Goal: Task Accomplishment & Management: Complete application form

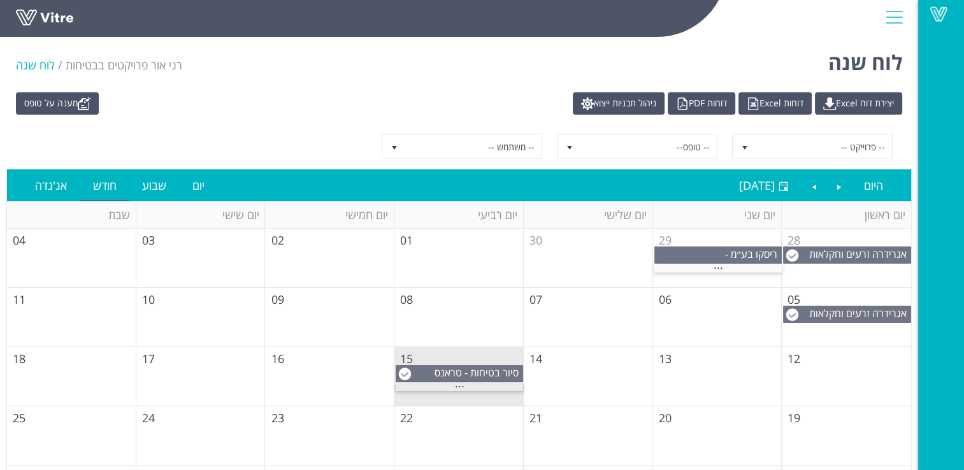
click at [461, 383] on span "..." at bounding box center [460, 383] width 10 height 14
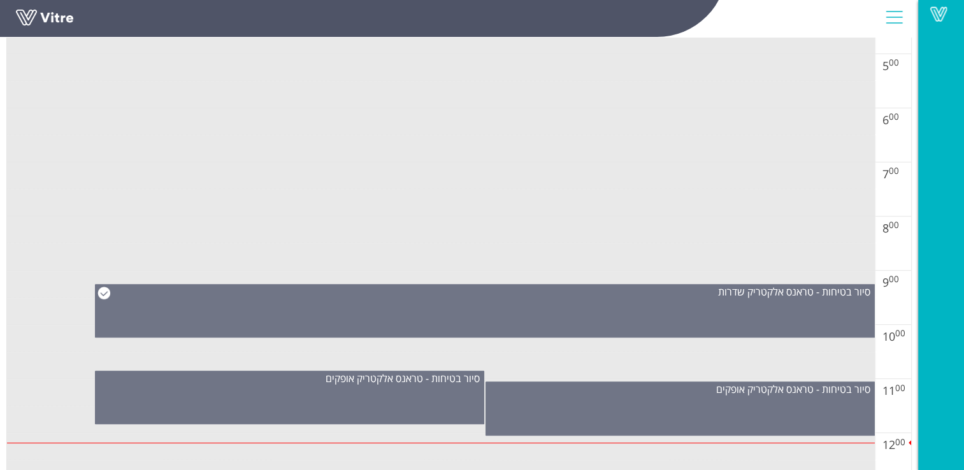
scroll to position [510, 0]
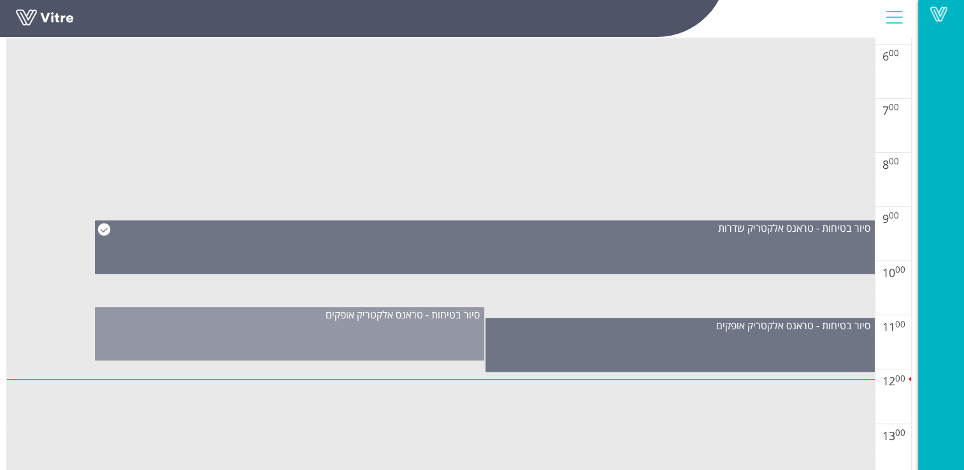
click at [364, 326] on div "סיור בטיחות - טראנס אלקטריק אופקים" at bounding box center [289, 334] width 389 height 54
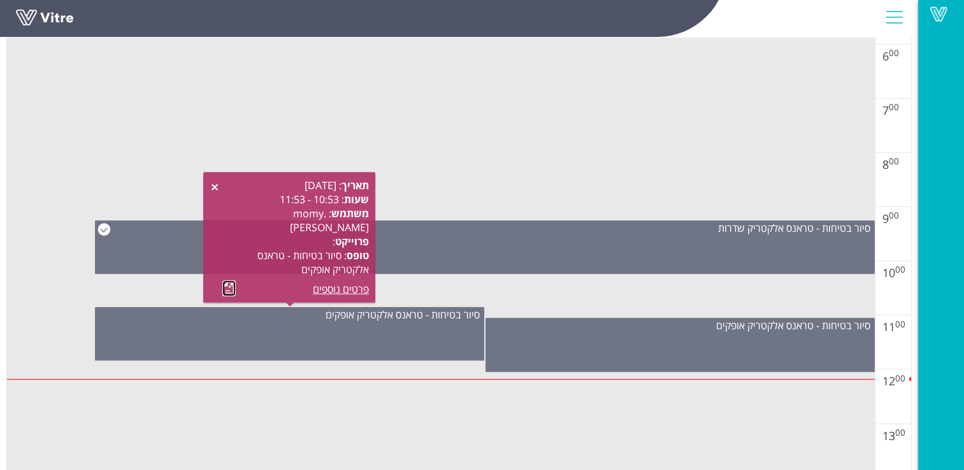
click at [231, 287] on link at bounding box center [228, 288] width 13 height 16
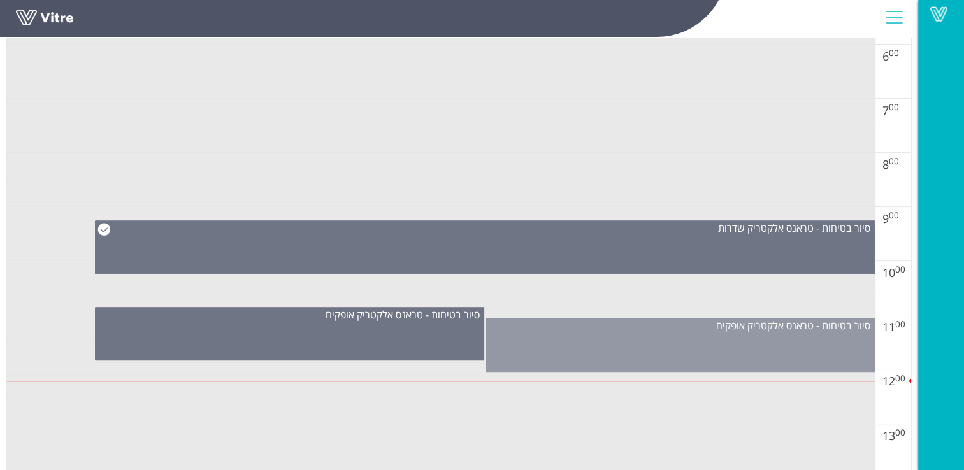
click at [650, 347] on div "סיור בטיחות - טראנס אלקטריק אופקים" at bounding box center [679, 345] width 389 height 54
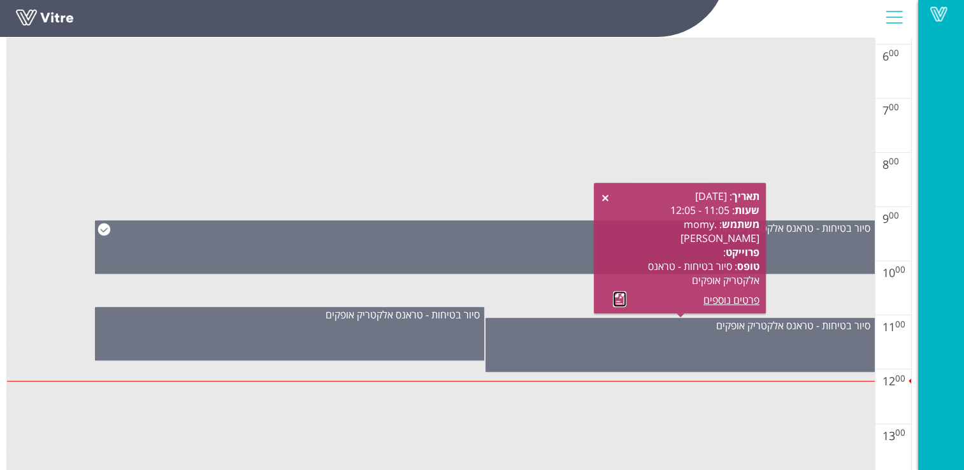
click at [619, 296] on link at bounding box center [619, 299] width 13 height 16
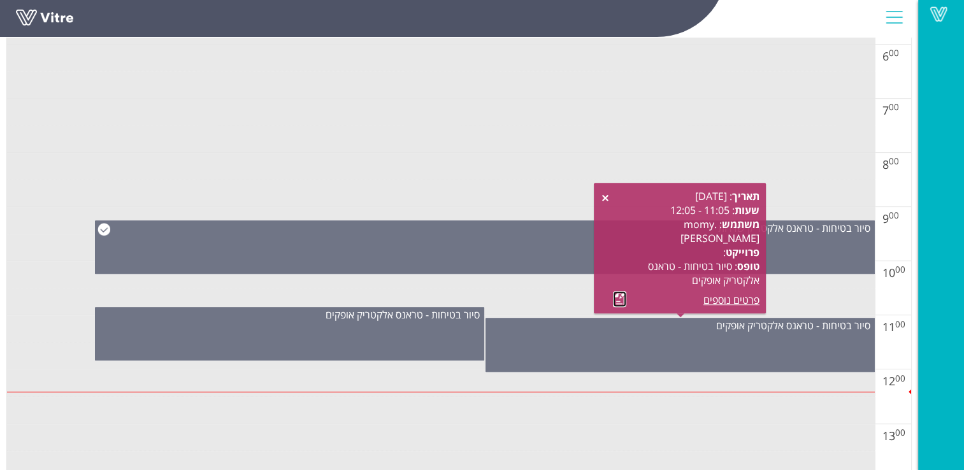
click at [620, 296] on link at bounding box center [619, 299] width 13 height 16
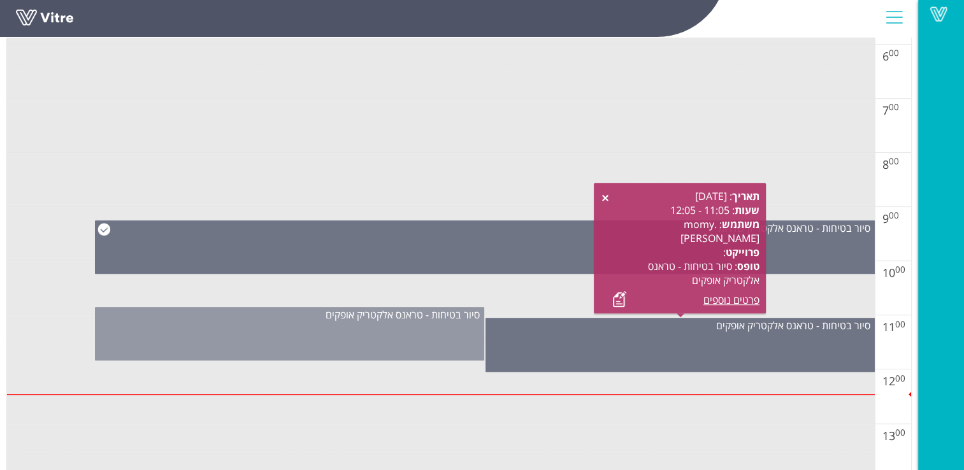
click at [348, 336] on div "סיור בטיחות - טראנס אלקטריק אופקים" at bounding box center [289, 334] width 389 height 54
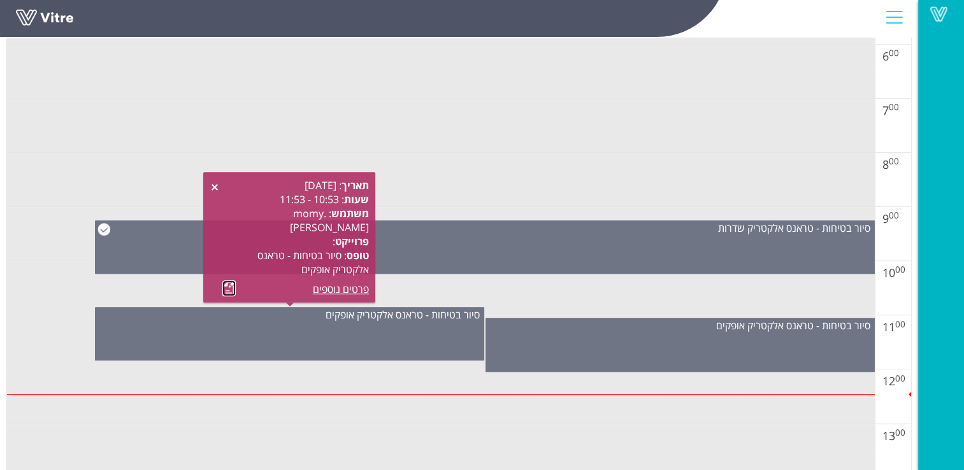
click at [229, 290] on link at bounding box center [228, 288] width 13 height 16
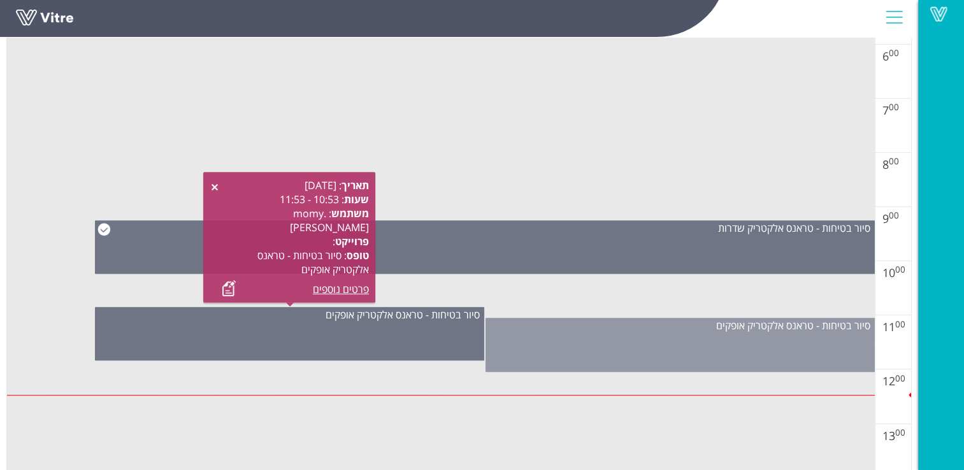
click at [631, 348] on div "סיור בטיחות - טראנס אלקטריק אופקים" at bounding box center [679, 345] width 389 height 54
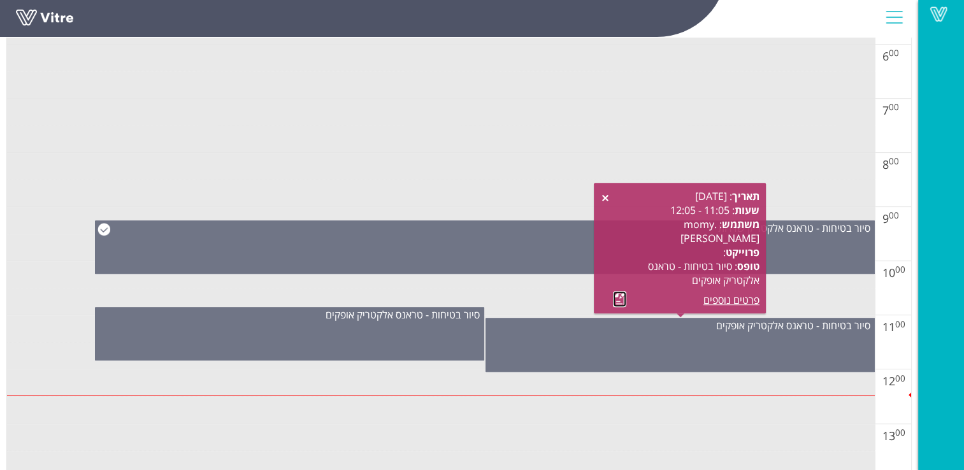
click at [619, 299] on link at bounding box center [619, 299] width 13 height 16
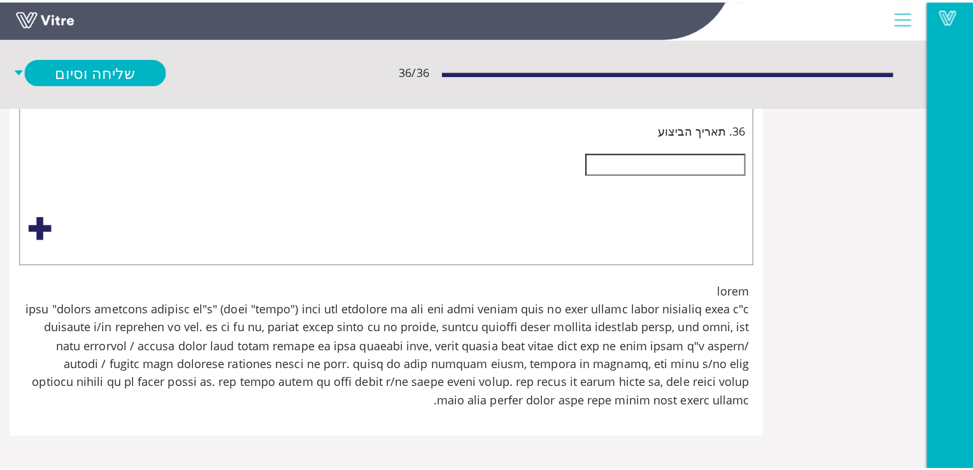
scroll to position [10829, -29]
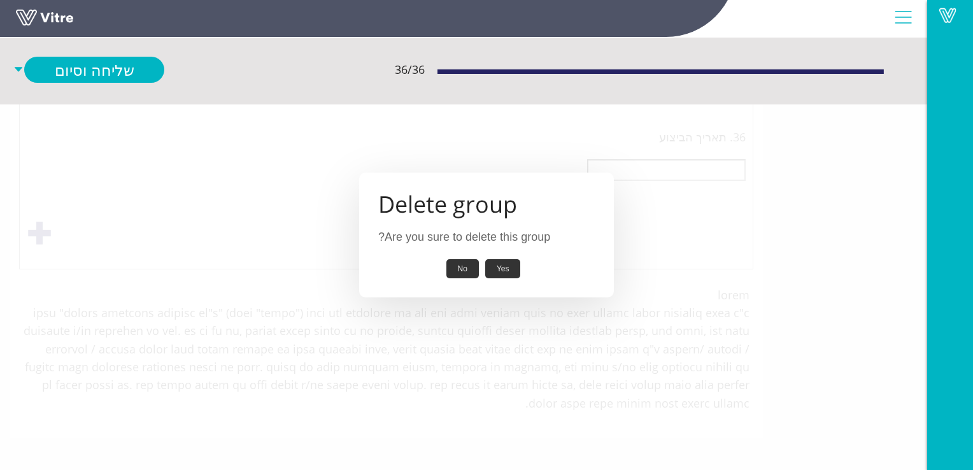
click at [503, 267] on button "Yes" at bounding box center [503, 269] width 36 height 20
type input "פס מתכת גבוהה.עובדים נתקלים בפס"
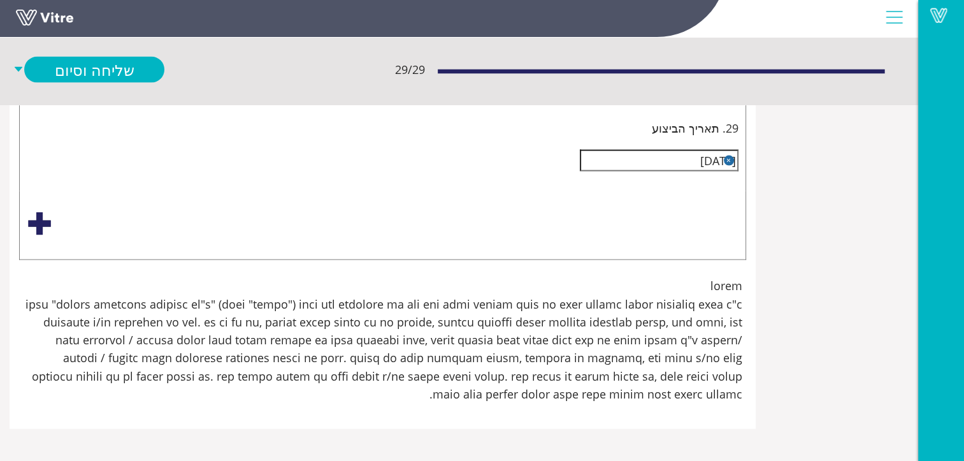
scroll to position [8823, -29]
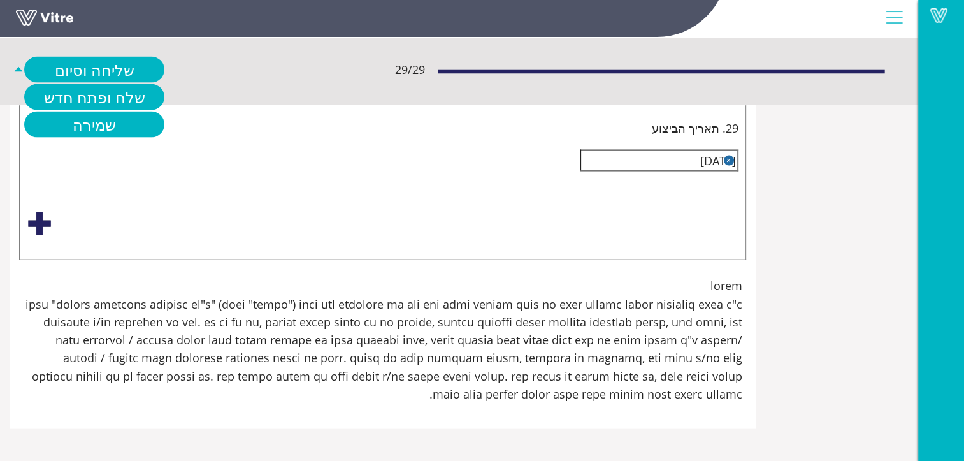
click at [22, 71] on icon "caret-up" at bounding box center [19, 69] width 8 height 4
click at [125, 124] on link "שמירה" at bounding box center [94, 124] width 140 height 26
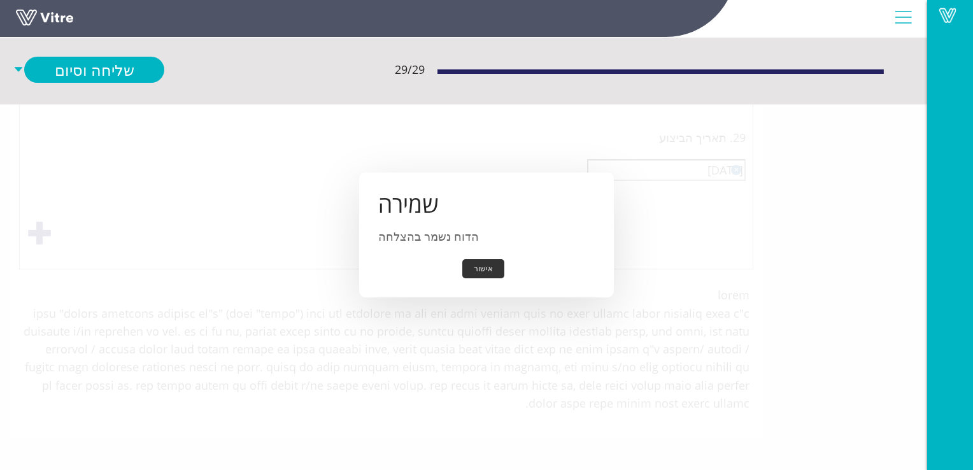
click at [482, 269] on button "אישור" at bounding box center [483, 269] width 42 height 20
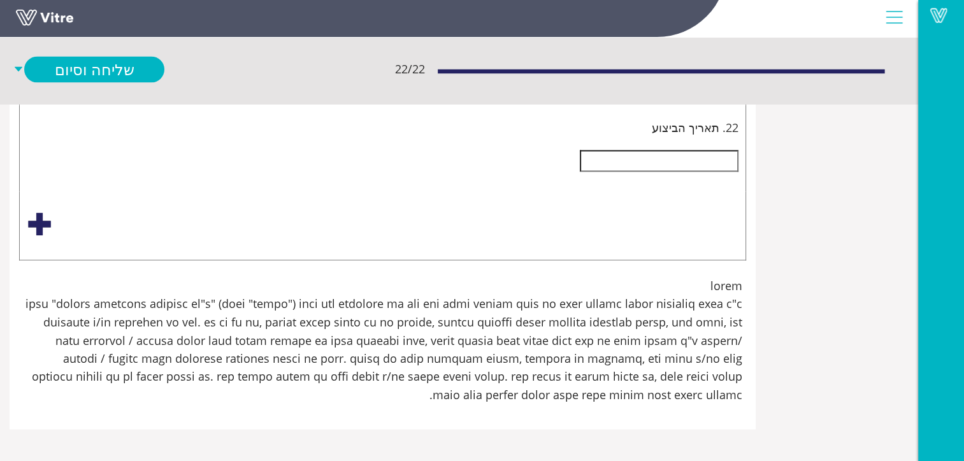
scroll to position [10002, -158]
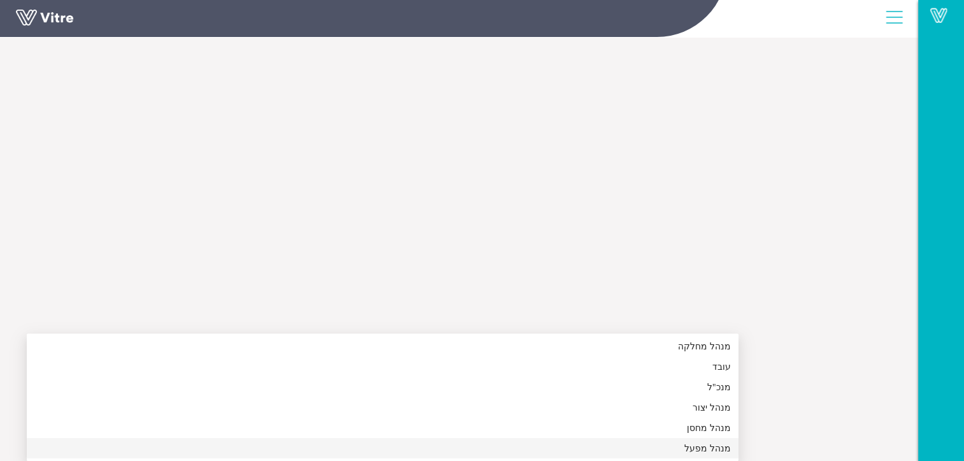
click at [731, 441] on div "מנהל מפעל" at bounding box center [382, 448] width 696 height 14
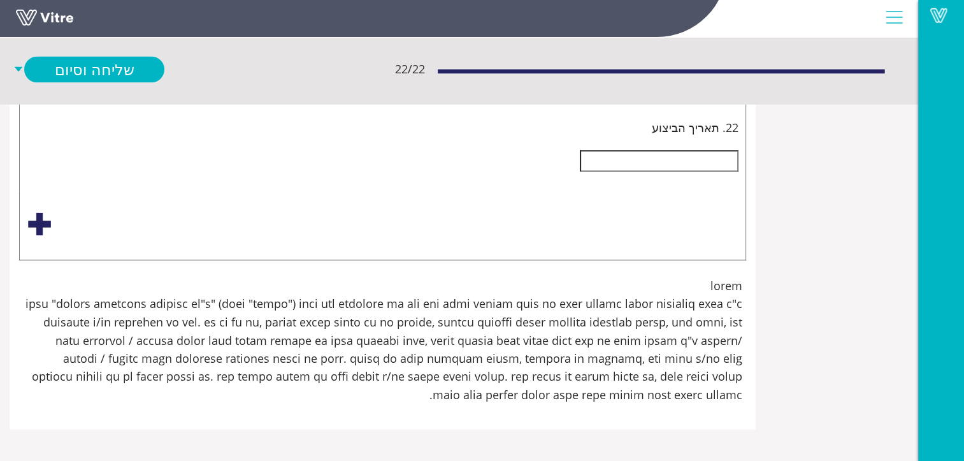
click at [738, 171] on input "text" at bounding box center [659, 161] width 159 height 22
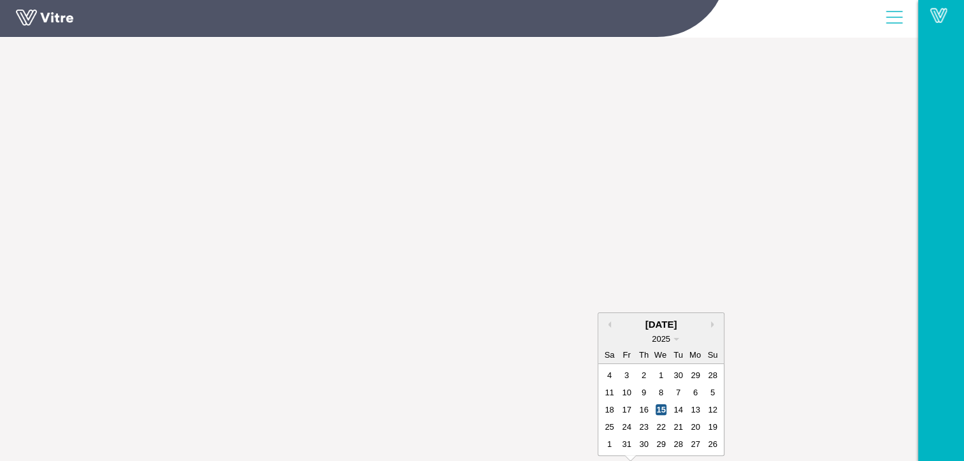
click at [666, 404] on div "15" at bounding box center [660, 409] width 11 height 11
type input "פס מתכת גבוהה.עובדים נתקלים בפס"
type input "[DATE]"
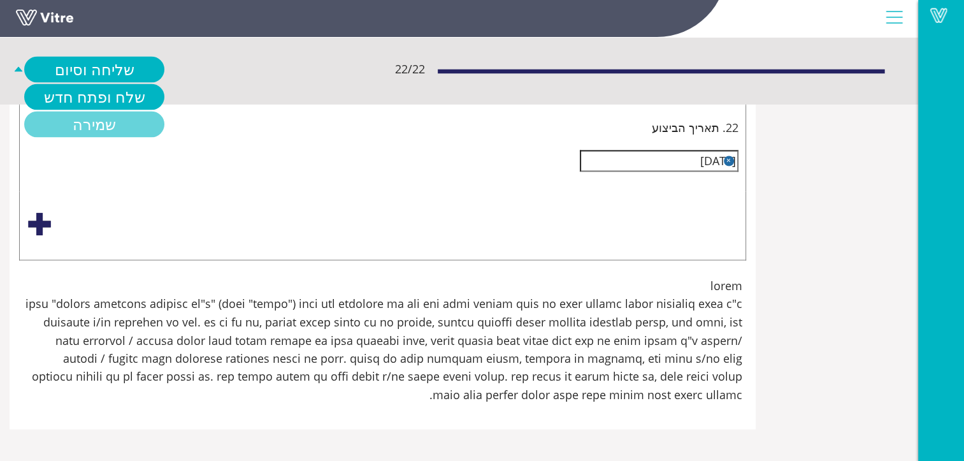
click at [164, 122] on link "שמירה" at bounding box center [94, 124] width 140 height 26
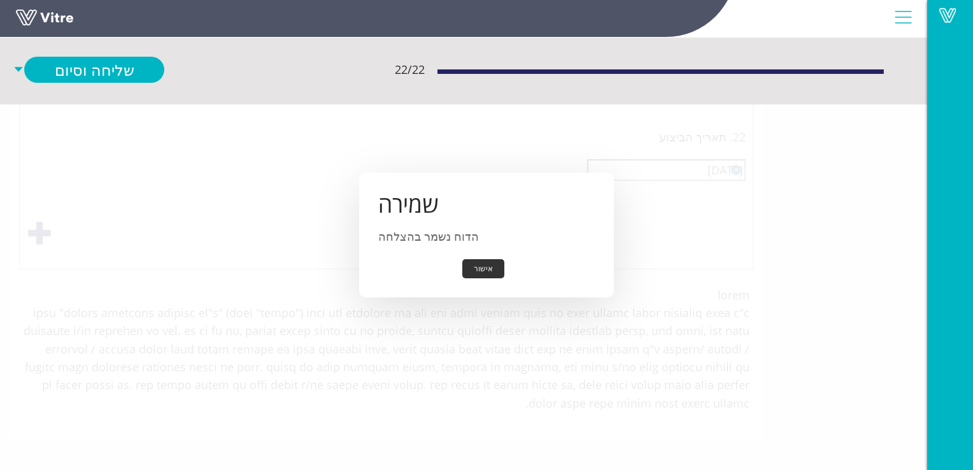
click at [477, 269] on button "אישור" at bounding box center [483, 269] width 42 height 20
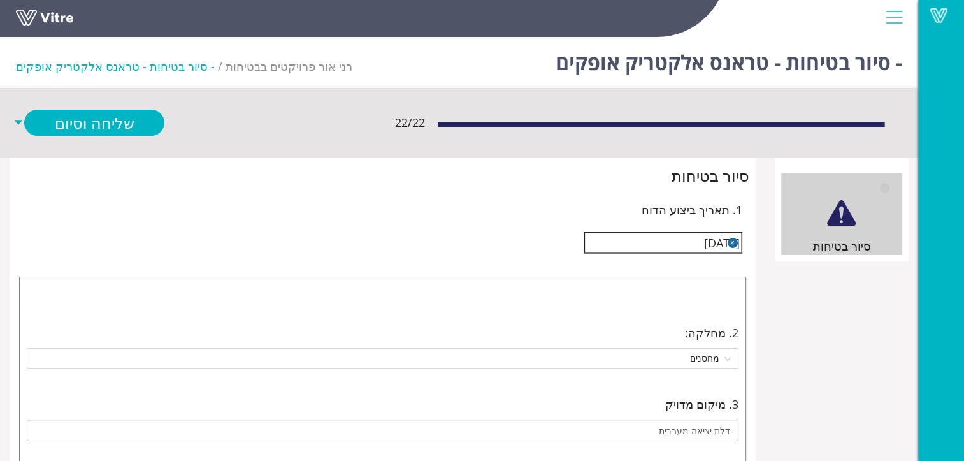
click at [732, 240] on button "button" at bounding box center [732, 243] width 10 height 10
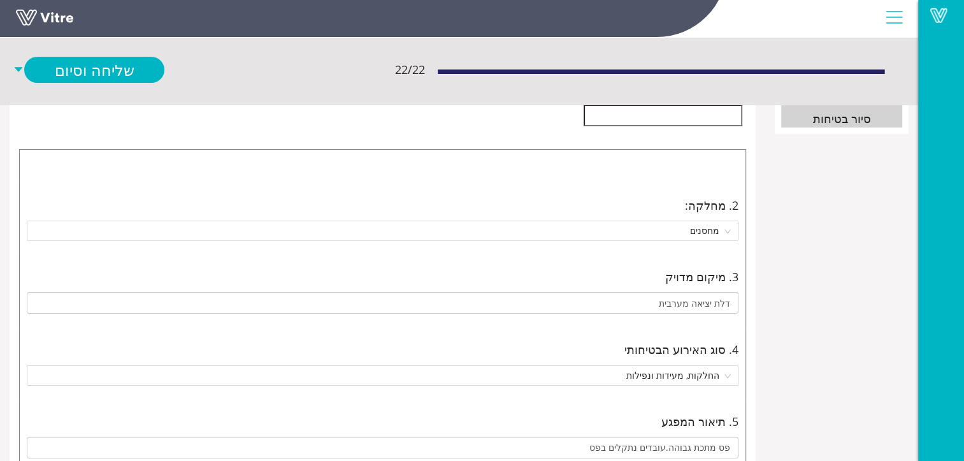
scroll to position [191, 0]
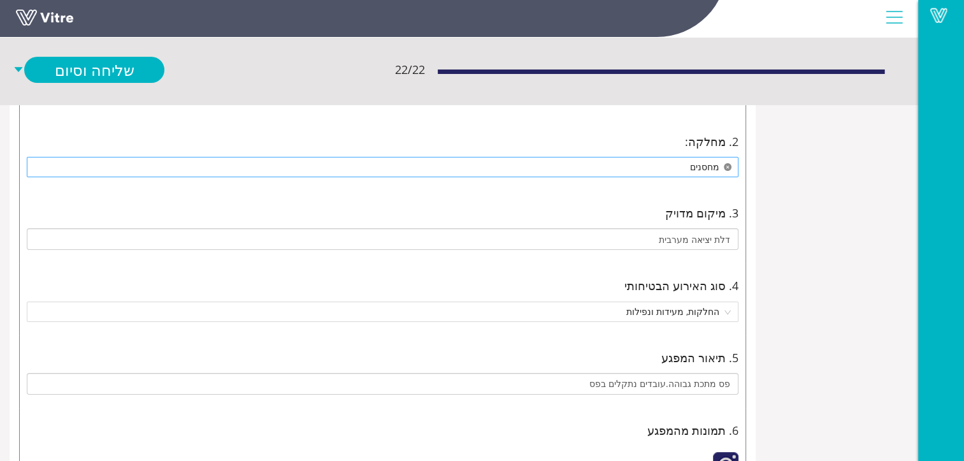
type input "פס מתכת גבוהה.עובדים נתקלים בפס"
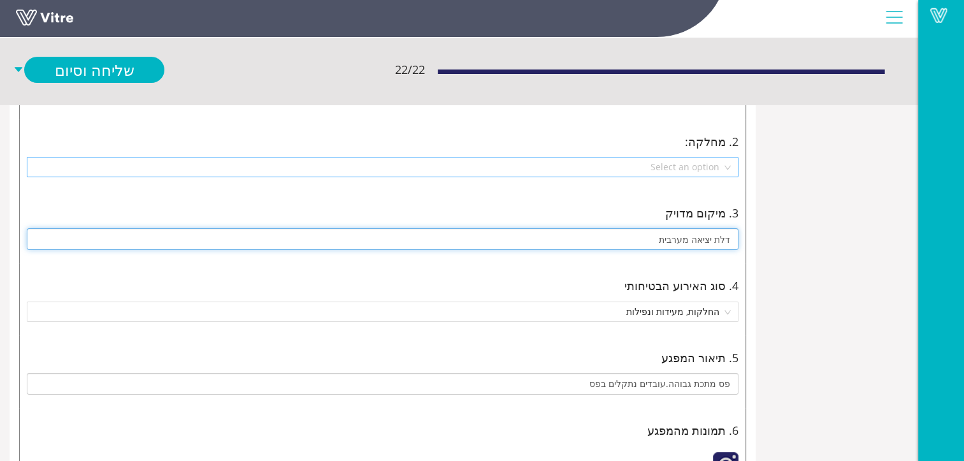
drag, startPoint x: 729, startPoint y: 236, endPoint x: 655, endPoint y: 245, distance: 73.7
click at [655, 245] on input "דלת יציאה מערבית" at bounding box center [383, 239] width 712 height 22
type input "פס מתכת גבוהה.עובדים נתקלים בפס"
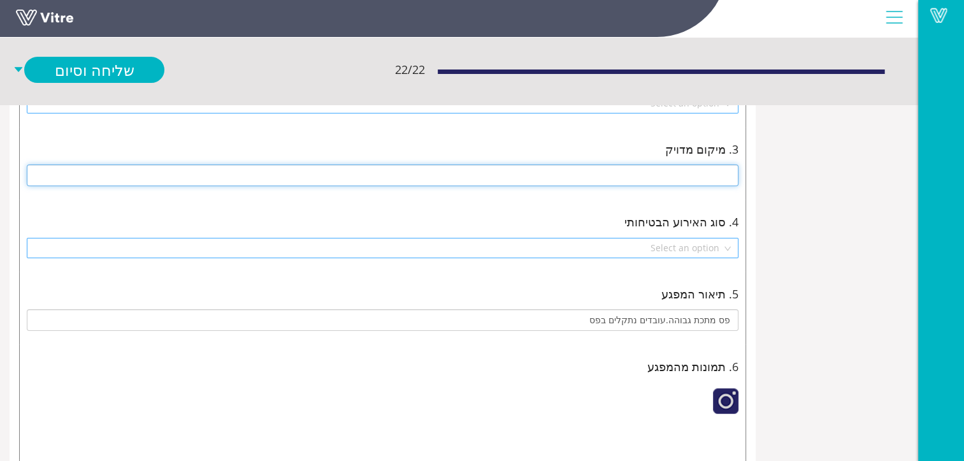
scroll to position [319, 0]
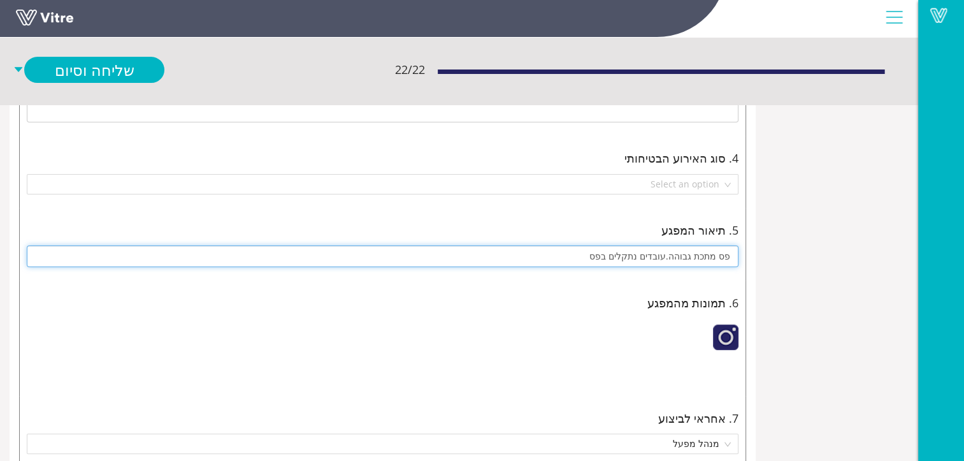
drag, startPoint x: 730, startPoint y: 255, endPoint x: 594, endPoint y: 264, distance: 136.7
click at [594, 264] on input "פס מתכת גבוהה.עובדים נתקלים בפס" at bounding box center [383, 256] width 712 height 22
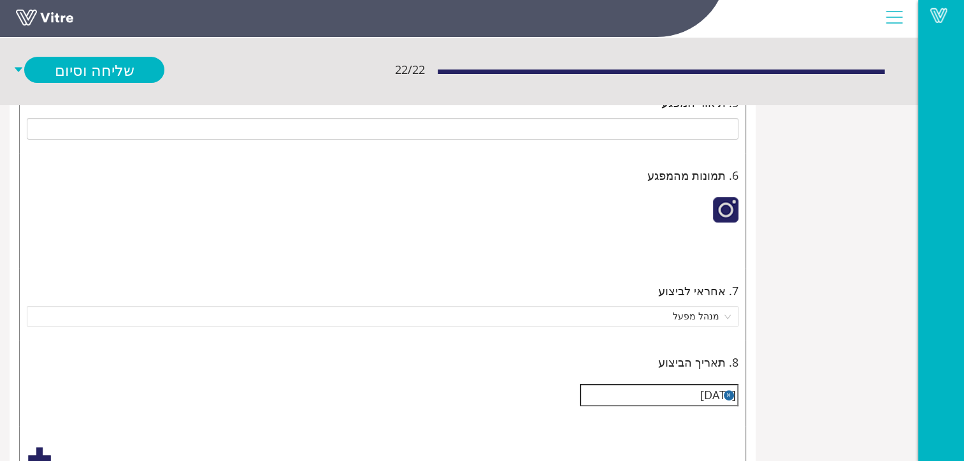
click at [721, 208] on div at bounding box center [725, 209] width 25 height 25
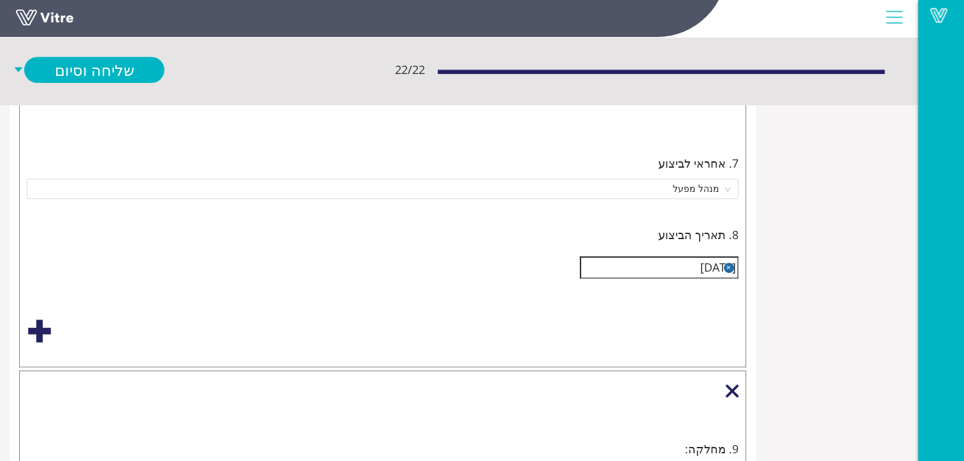
scroll to position [637, 0]
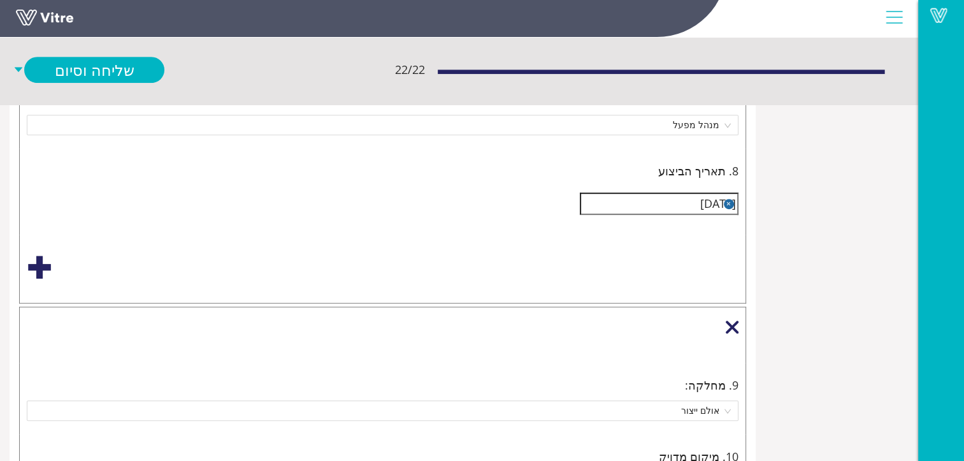
click at [719, 56] on img at bounding box center [719, 56] width 0 height 0
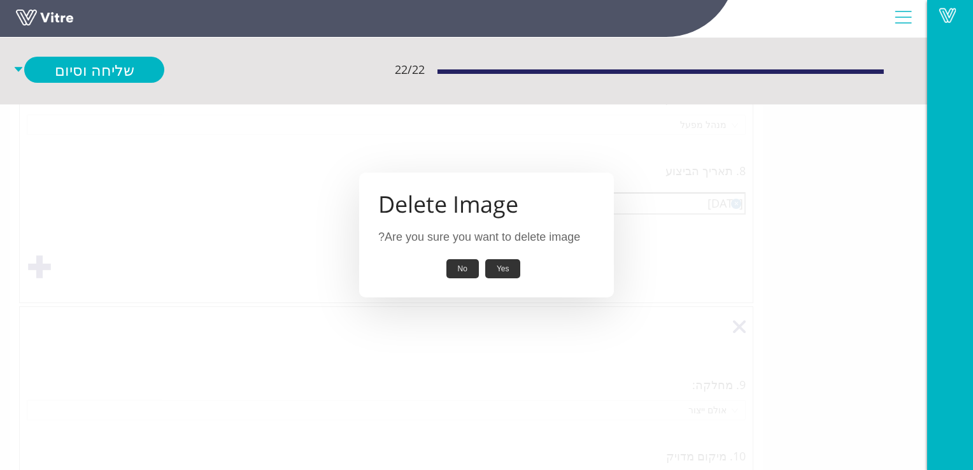
click at [502, 272] on button "Yes" at bounding box center [503, 269] width 36 height 20
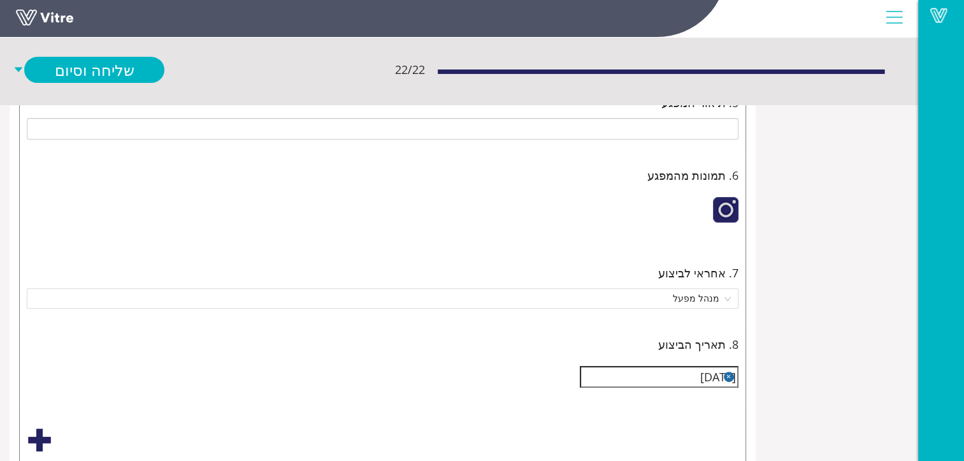
scroll to position [510, 0]
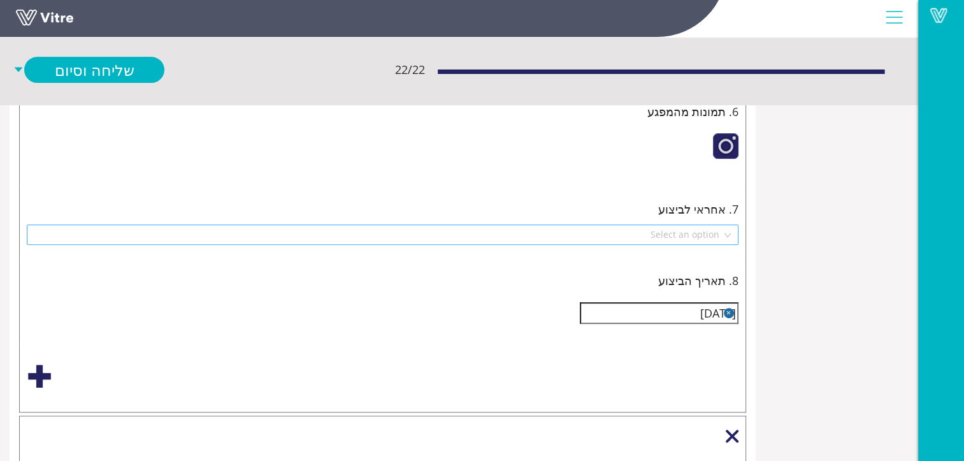
click at [726, 308] on button "button" at bounding box center [729, 313] width 10 height 10
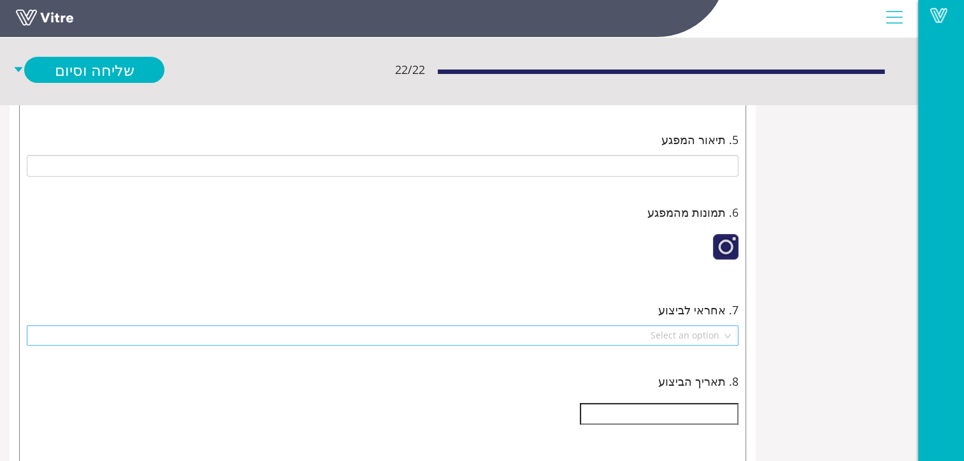
scroll to position [0, 0]
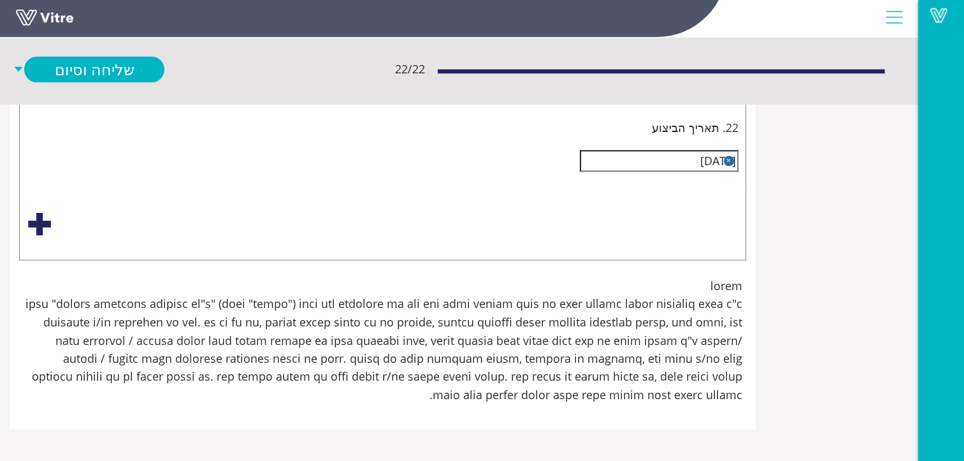
scroll to position [7389, 0]
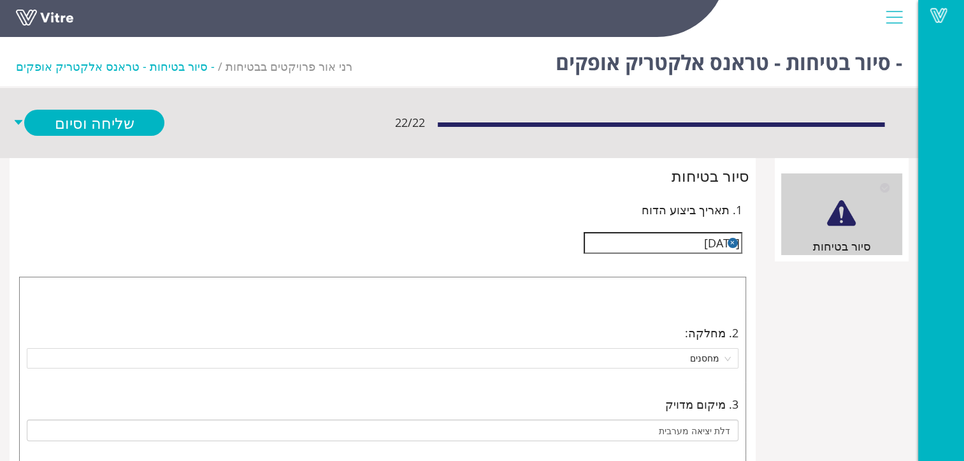
click at [731, 242] on button "button" at bounding box center [732, 243] width 10 height 10
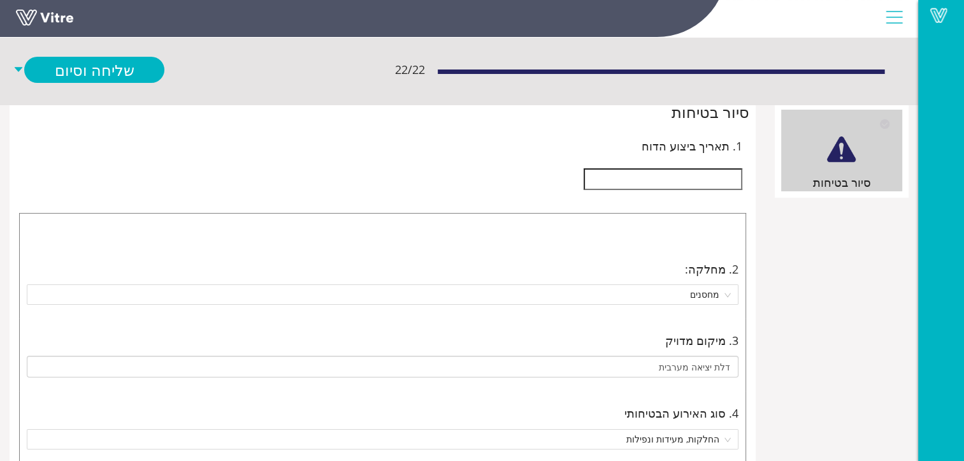
scroll to position [127, 0]
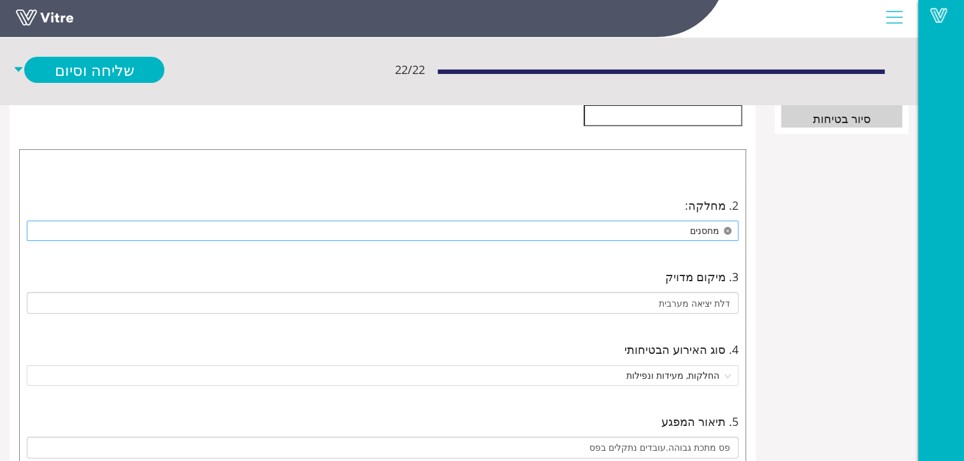
type input "פס מתכת גבוהה.עובדים נתקלים בפס"
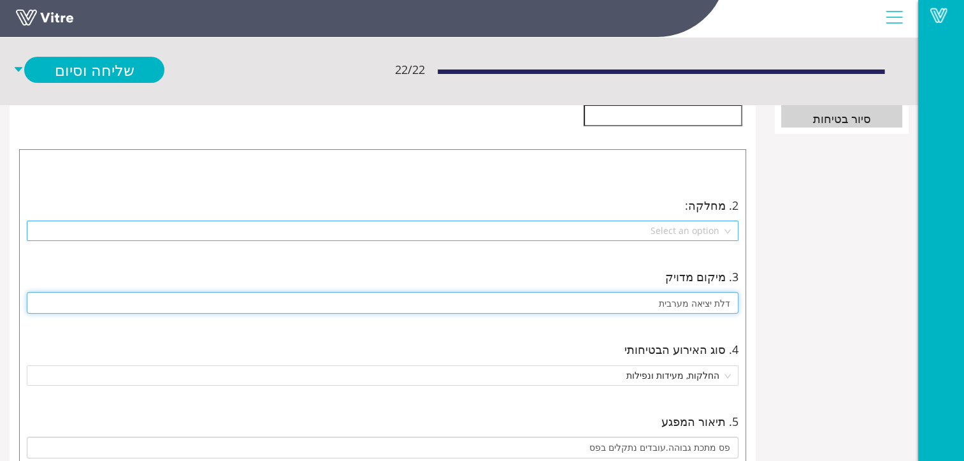
drag, startPoint x: 729, startPoint y: 299, endPoint x: 645, endPoint y: 302, distance: 84.1
click at [645, 302] on input "דלת יציאה מערבית" at bounding box center [383, 303] width 712 height 22
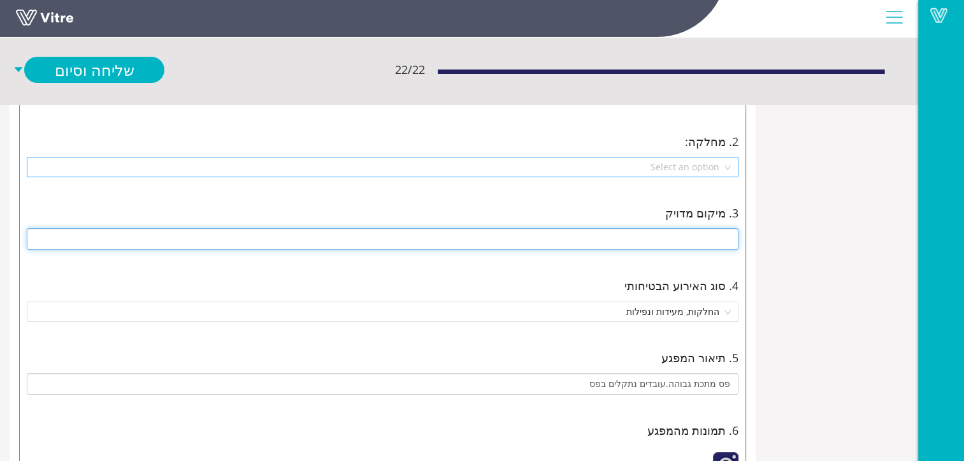
scroll to position [319, 0]
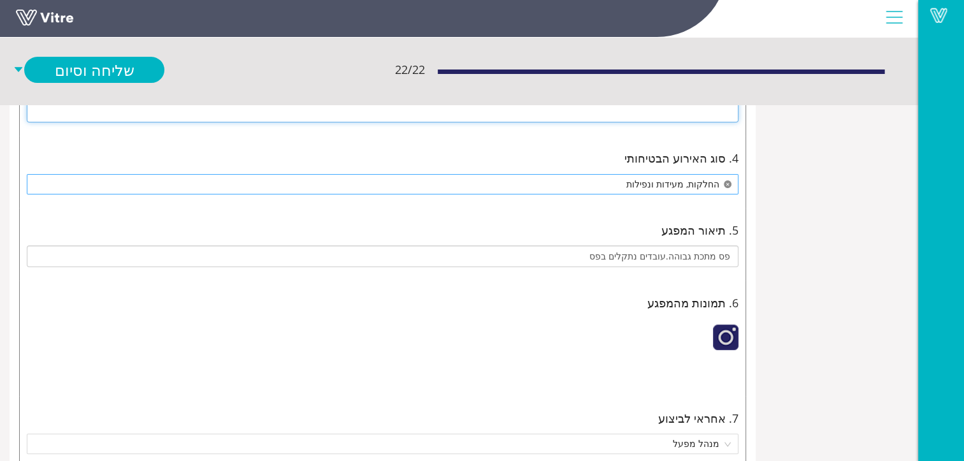
type input "פס מתכת גבוהה.עובדים נתקלים בפס"
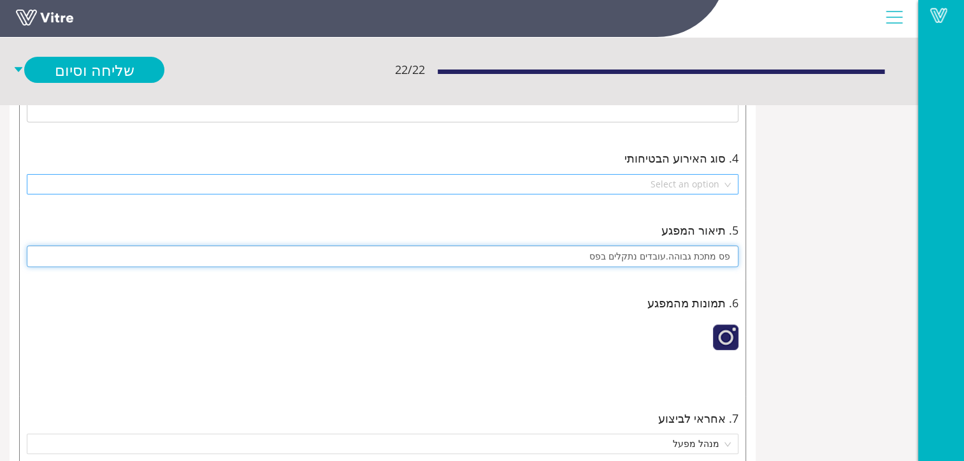
drag, startPoint x: 733, startPoint y: 252, endPoint x: 575, endPoint y: 264, distance: 158.4
click at [575, 264] on input "פס מתכת גבוהה.עובדים נתקלים בפס" at bounding box center [383, 256] width 712 height 22
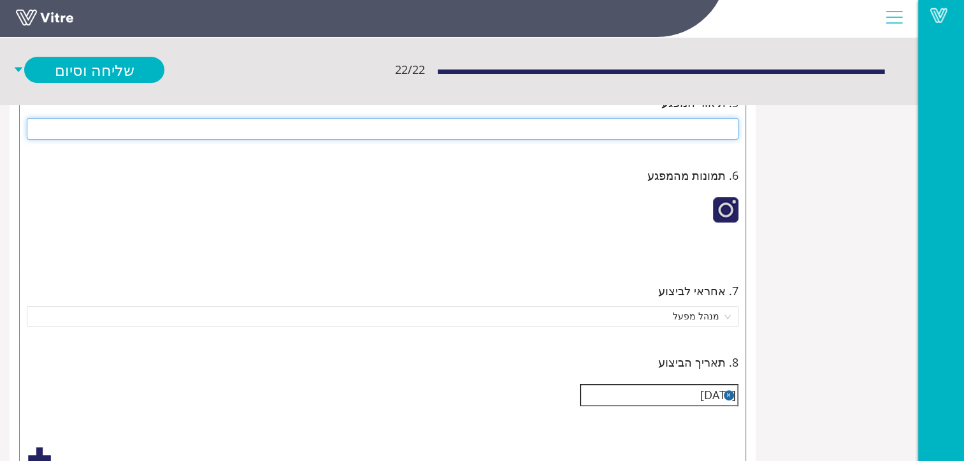
scroll to position [510, 0]
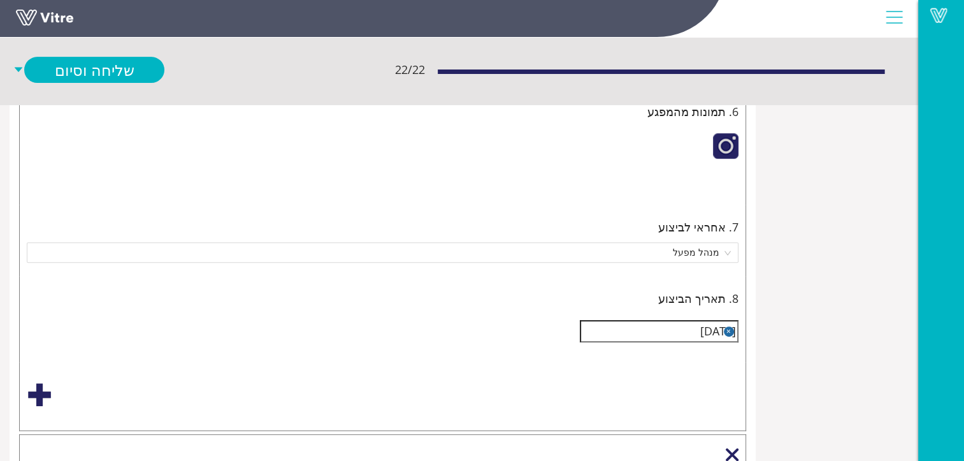
click at [719, 183] on img at bounding box center [719, 183] width 0 height 0
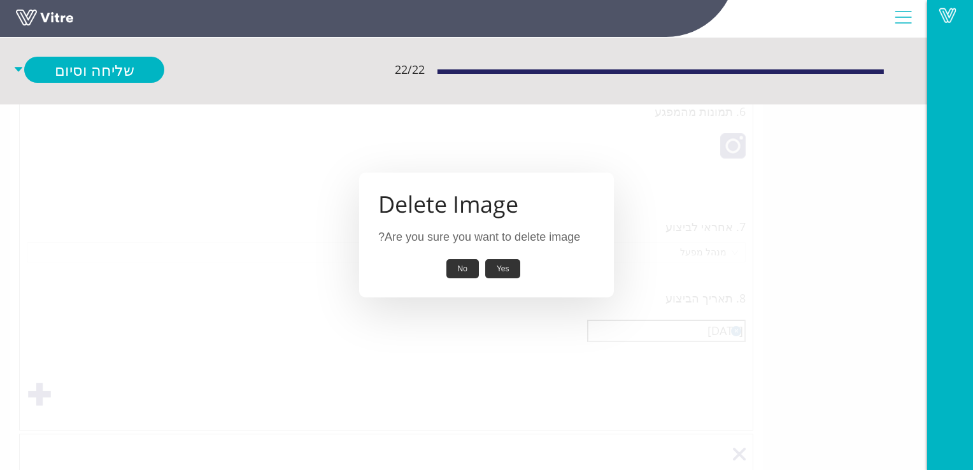
click at [501, 268] on button "Yes" at bounding box center [503, 269] width 36 height 20
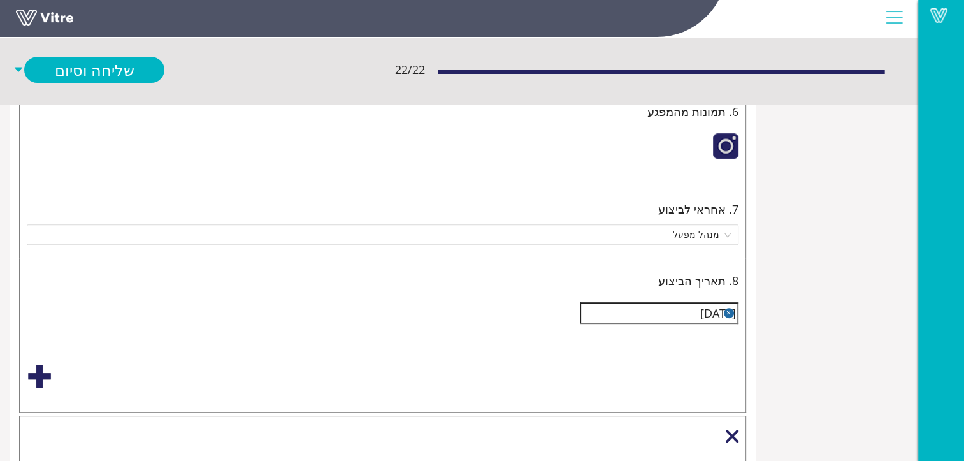
click at [727, 310] on button "button" at bounding box center [729, 313] width 10 height 10
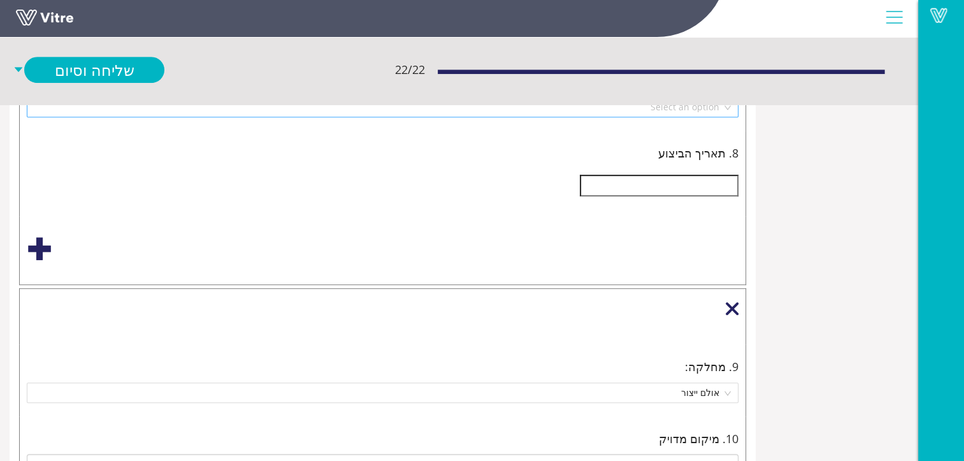
scroll to position [828, 0]
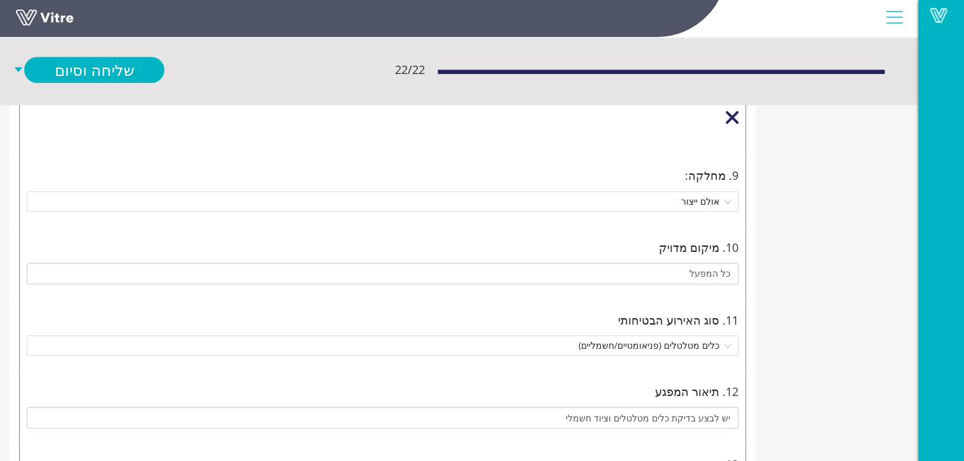
click at [733, 116] on div at bounding box center [732, 117] width 13 height 13
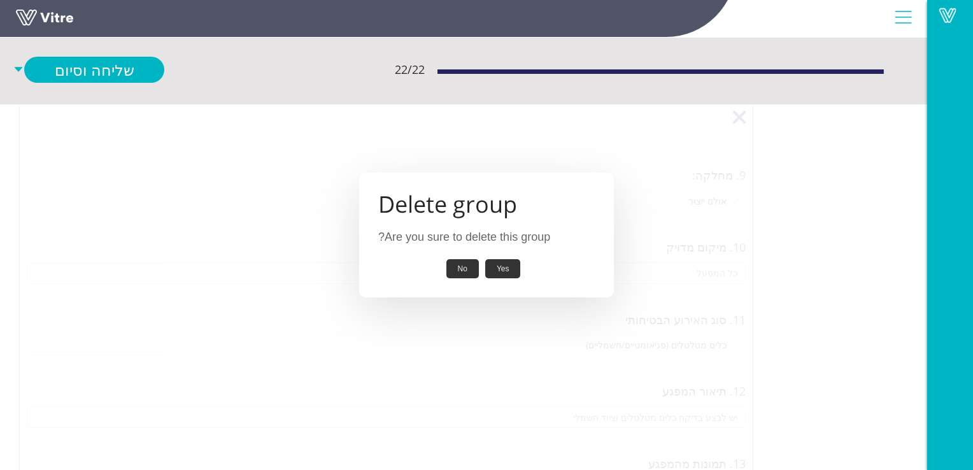
click at [505, 266] on button "Yes" at bounding box center [503, 269] width 36 height 20
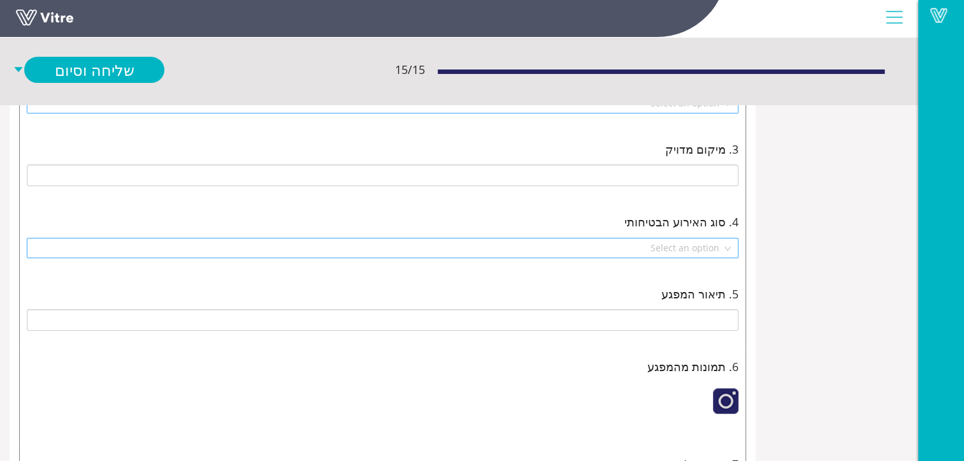
scroll to position [191, 0]
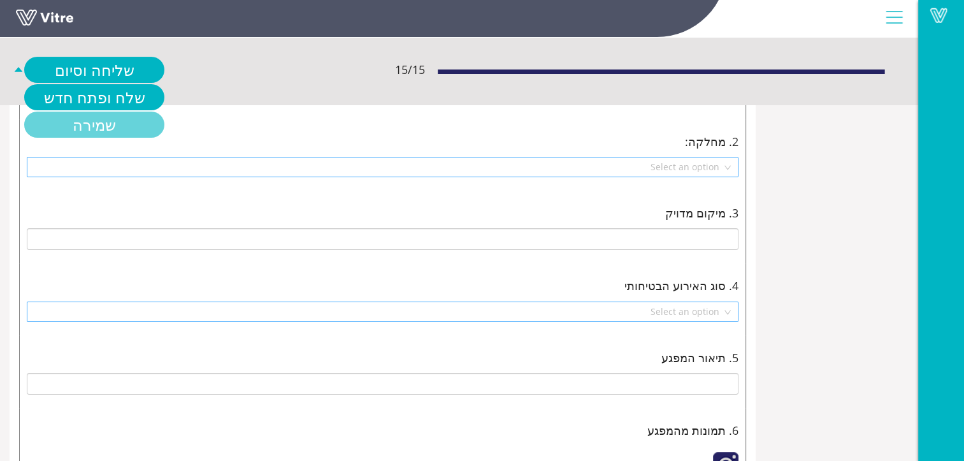
click at [67, 120] on link "שמירה" at bounding box center [94, 124] width 140 height 26
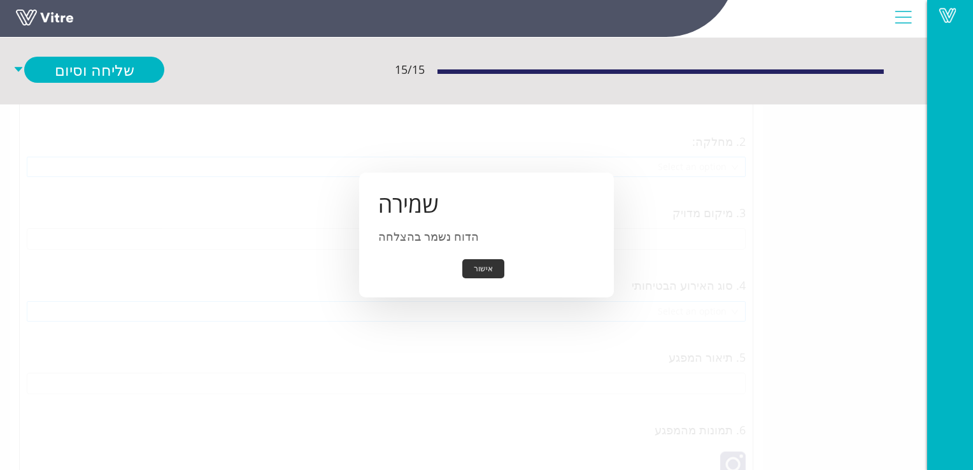
click at [489, 269] on button "אישור" at bounding box center [483, 269] width 42 height 20
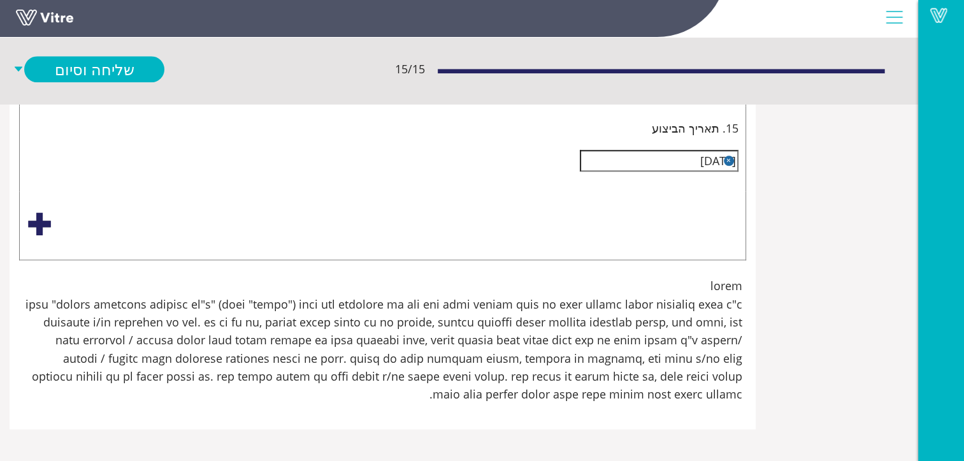
scroll to position [4123, 0]
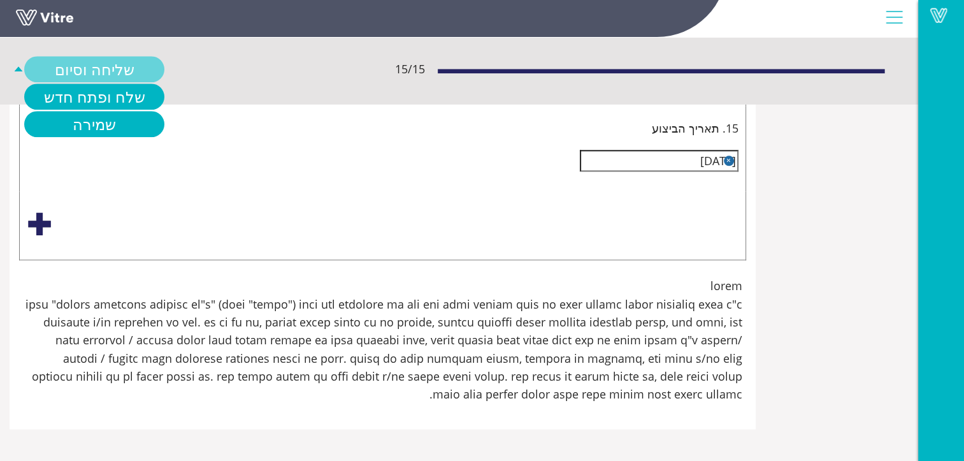
click at [98, 69] on link "שליחה וסיום" at bounding box center [94, 70] width 140 height 26
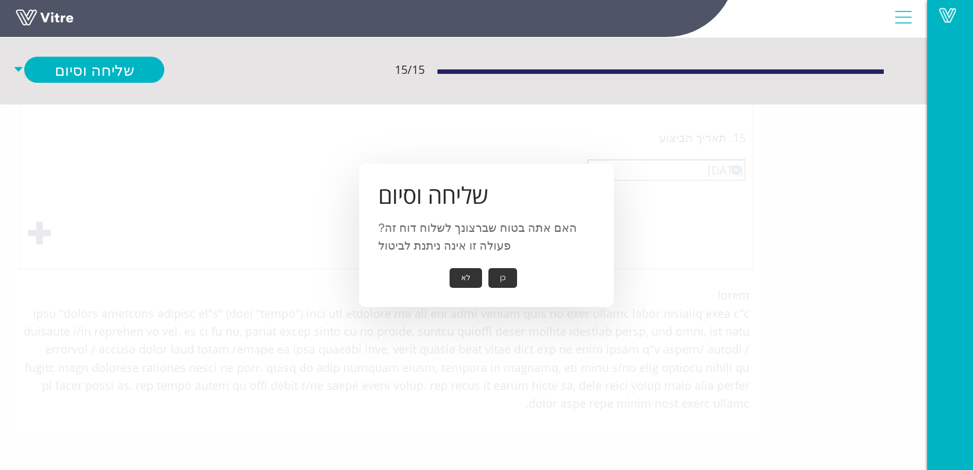
click at [505, 276] on button "כן" at bounding box center [503, 278] width 29 height 20
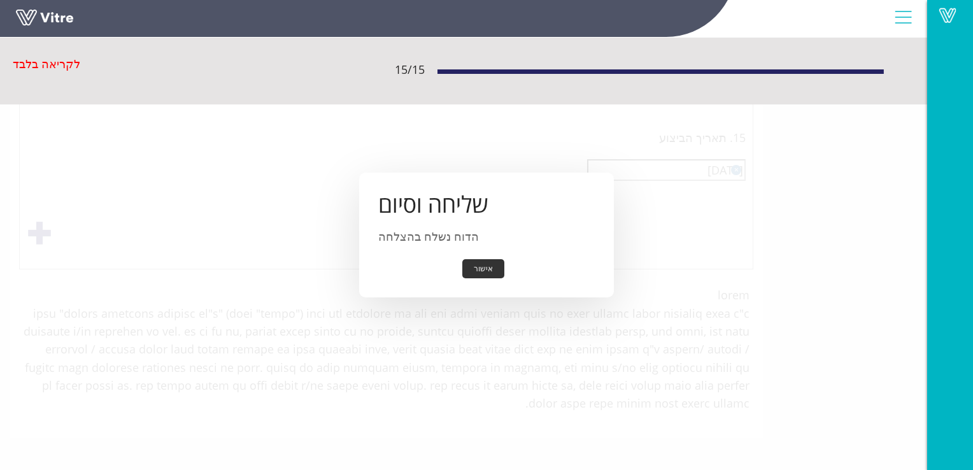
click at [479, 267] on button "אישור" at bounding box center [483, 269] width 42 height 20
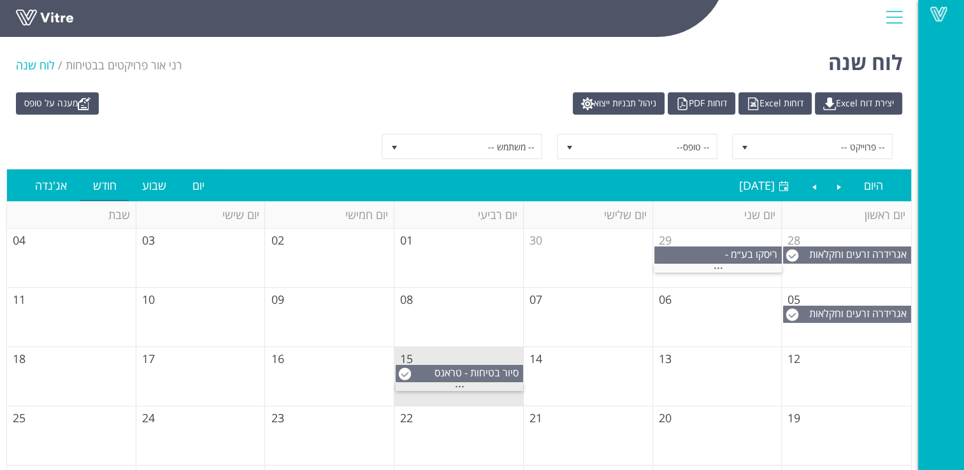
click at [461, 383] on span "..." at bounding box center [460, 383] width 10 height 14
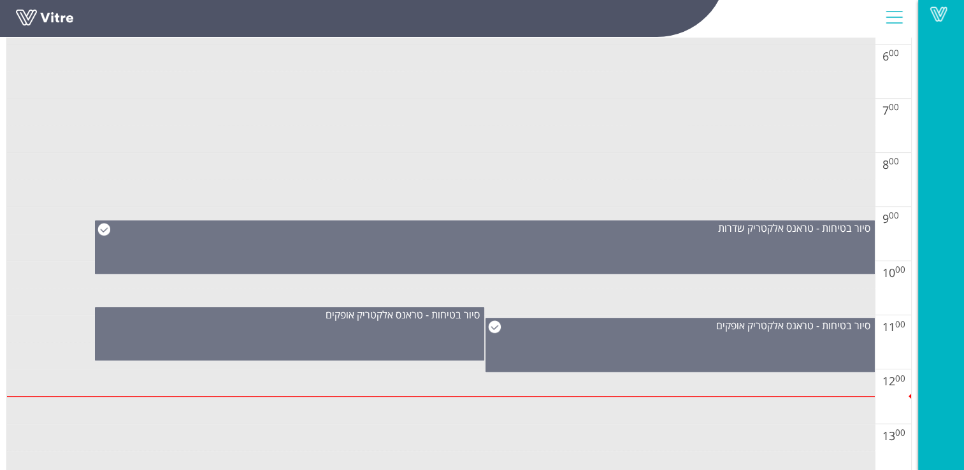
scroll to position [637, 0]
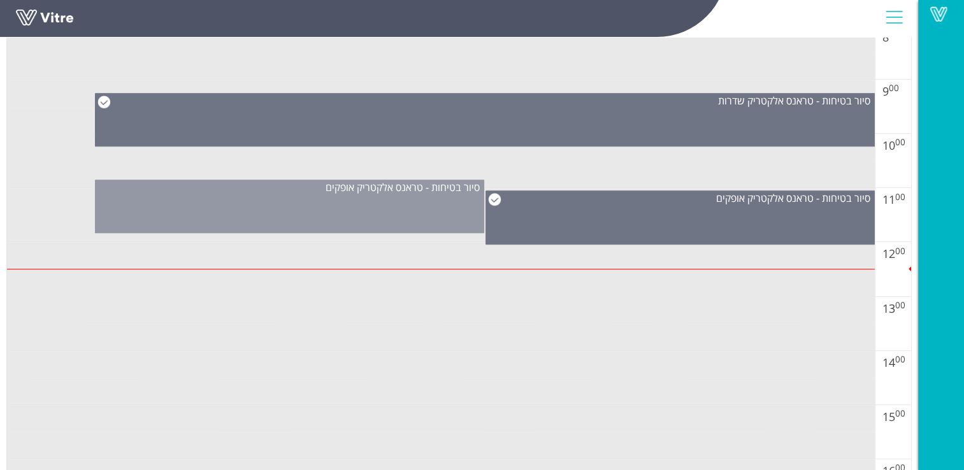
click at [332, 215] on div "סיור בטיחות - טראנס אלקטריק אופקים" at bounding box center [289, 207] width 389 height 54
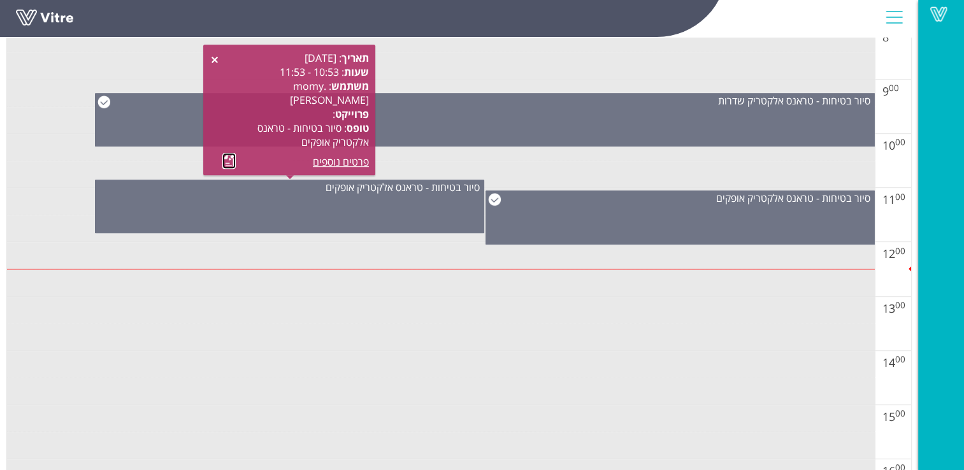
click at [231, 161] on link at bounding box center [228, 161] width 13 height 16
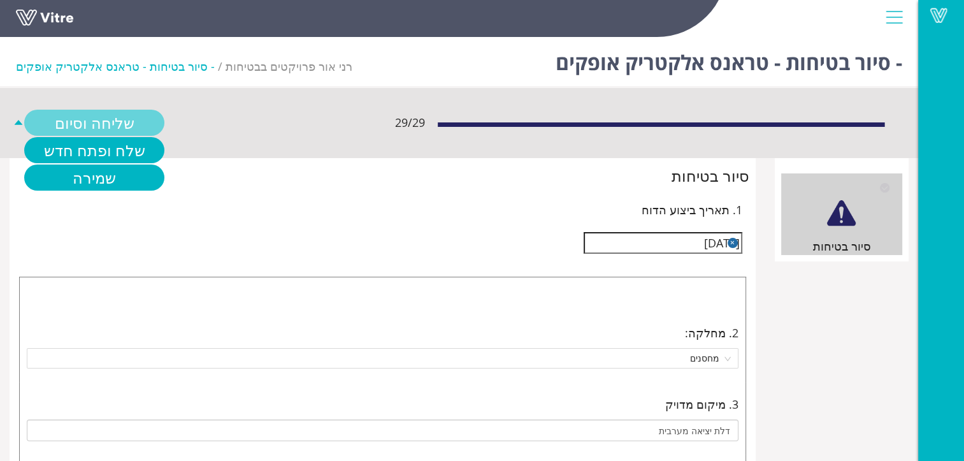
click at [116, 121] on link "שליחה וסיום" at bounding box center [94, 123] width 140 height 26
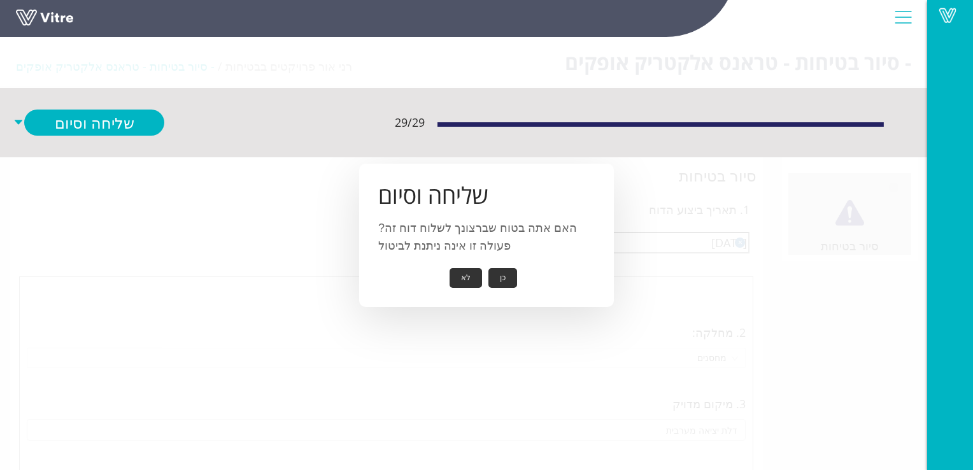
click at [503, 274] on button "כן" at bounding box center [503, 278] width 29 height 20
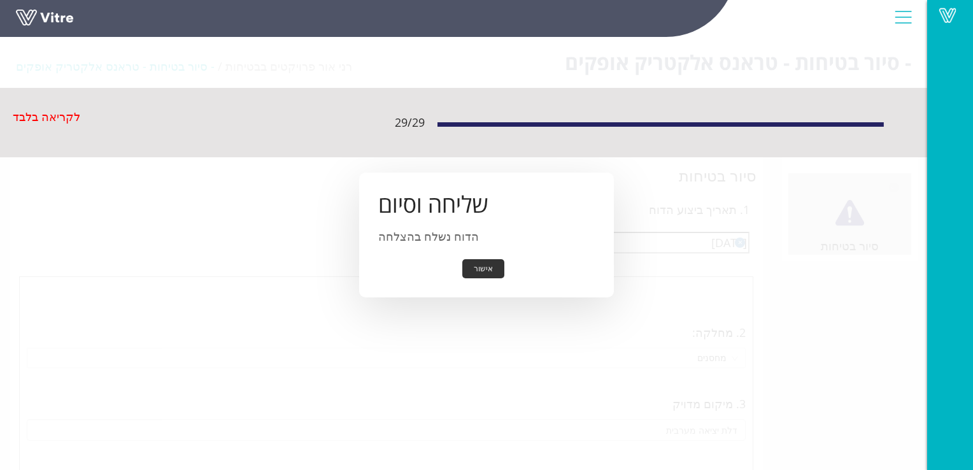
click at [487, 268] on button "אישור" at bounding box center [483, 269] width 42 height 20
